Goal: Information Seeking & Learning: Learn about a topic

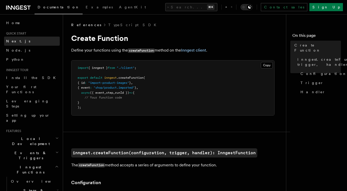
click at [24, 37] on link "Next.js" at bounding box center [32, 41] width 56 height 9
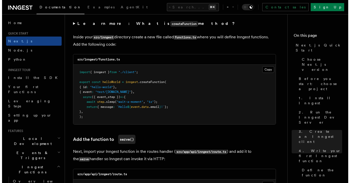
scroll to position [888, 0]
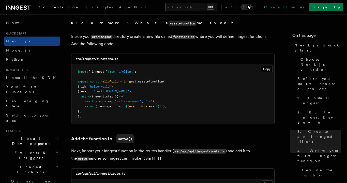
click at [174, 5] on button "Search... ⌘K" at bounding box center [191, 7] width 52 height 8
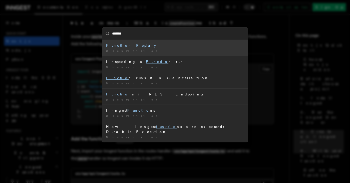
type input "********"
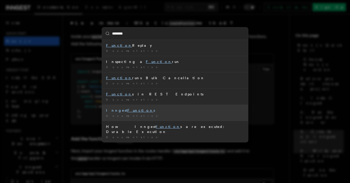
click at [132, 109] on mark "Function" at bounding box center [140, 110] width 26 height 4
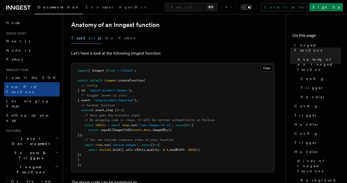
scroll to position [96, 0]
